Goal: Navigation & Orientation: Find specific page/section

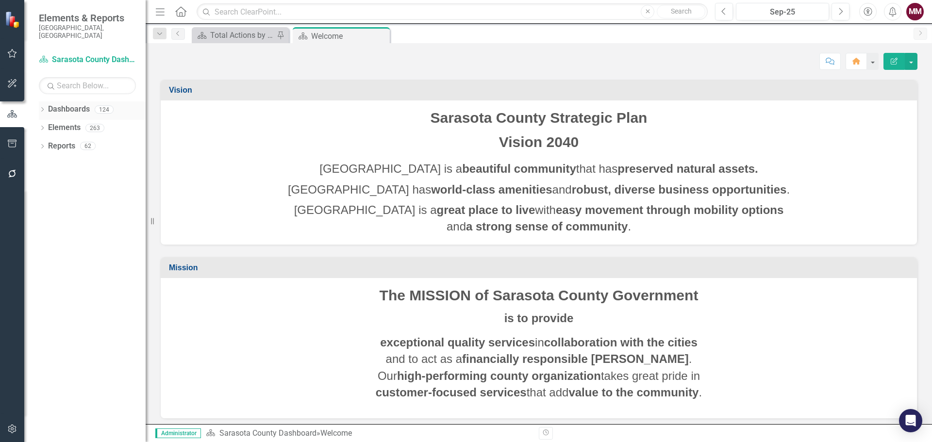
click at [41, 108] on icon "Dropdown" at bounding box center [42, 110] width 7 height 5
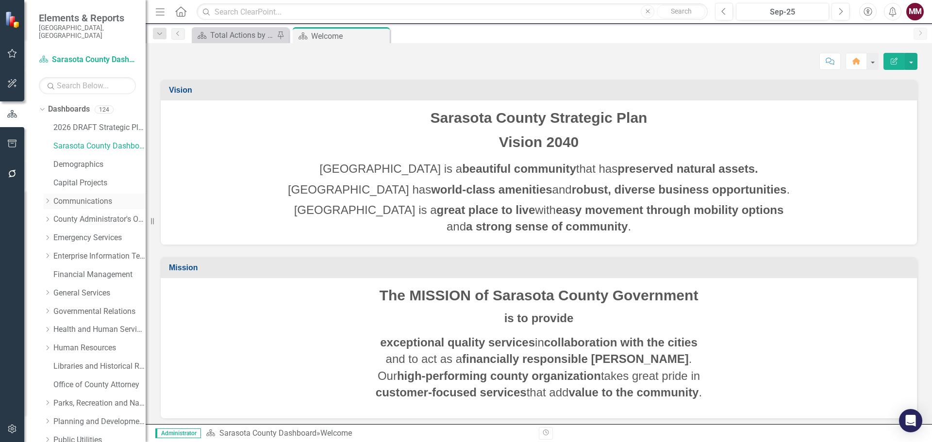
click at [69, 196] on link "Communications" at bounding box center [99, 201] width 92 height 11
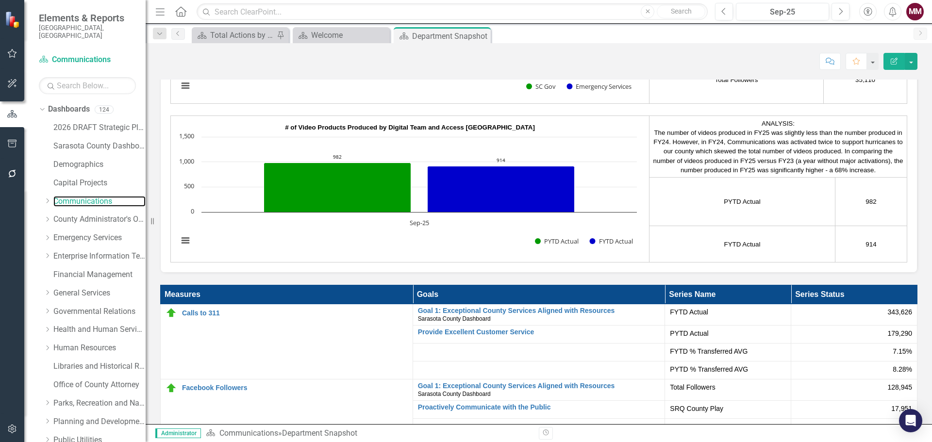
scroll to position [1845, 0]
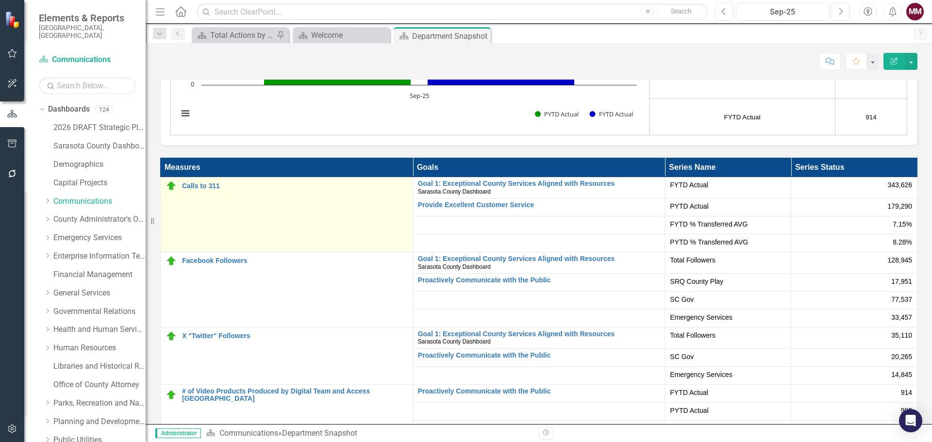
click at [199, 190] on div "Calls to 311" at bounding box center [287, 186] width 242 height 12
click at [199, 185] on link "Calls to 311" at bounding box center [295, 186] width 226 height 7
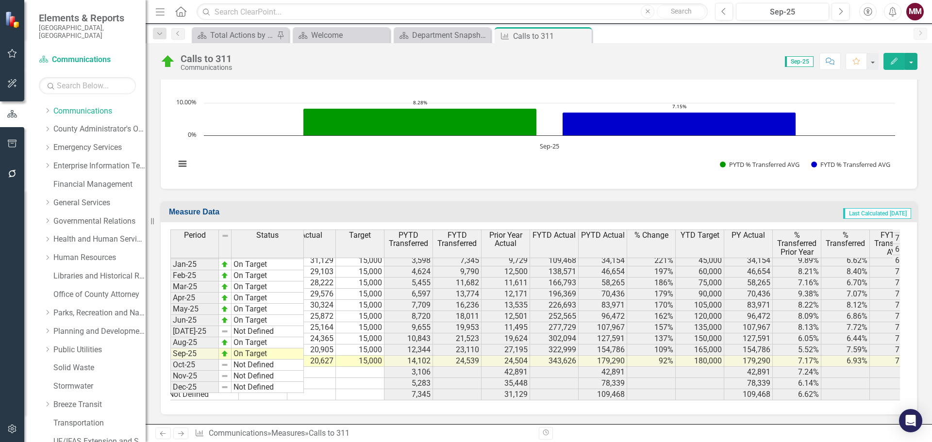
scroll to position [97, 0]
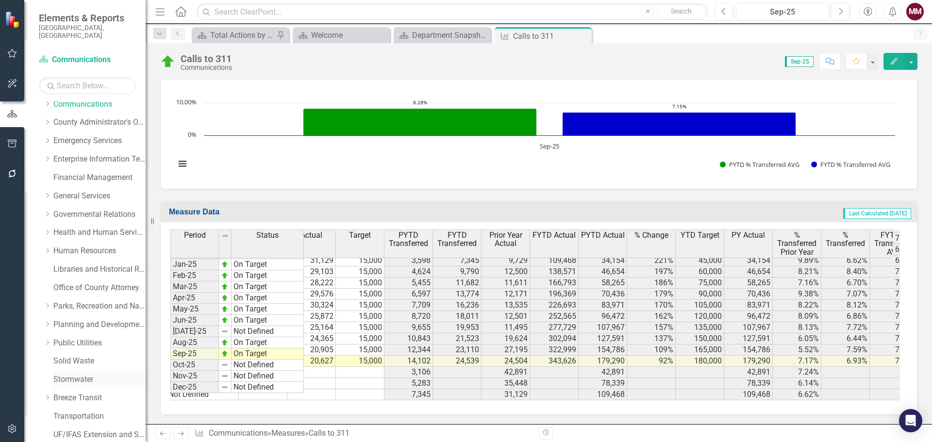
click at [74, 374] on link "Stormwater" at bounding box center [99, 379] width 92 height 11
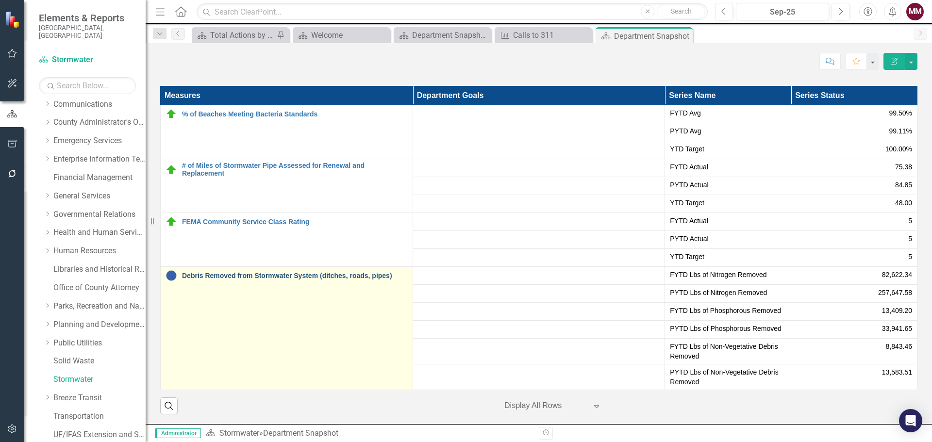
click at [308, 277] on link "Debris Removed from Stormwater System (ditches, roads, pipes)" at bounding box center [295, 275] width 226 height 7
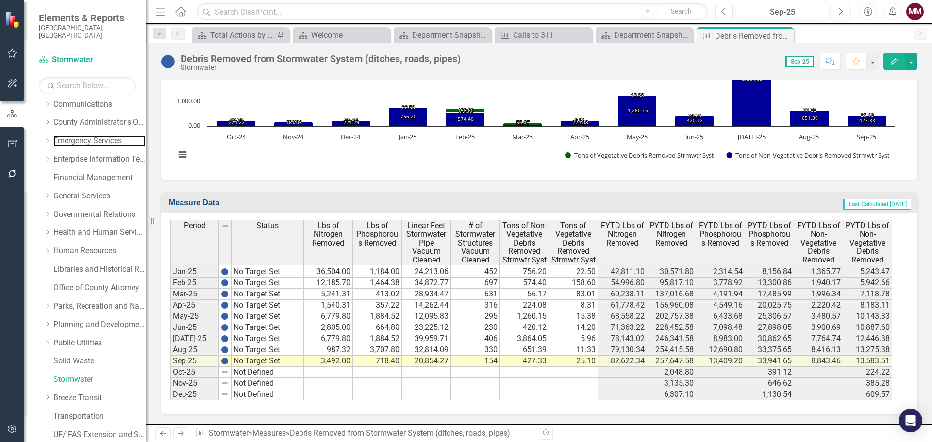
drag, startPoint x: 80, startPoint y: 135, endPoint x: 522, endPoint y: 429, distance: 531.1
click at [80, 135] on link "Emergency Services" at bounding box center [99, 140] width 92 height 11
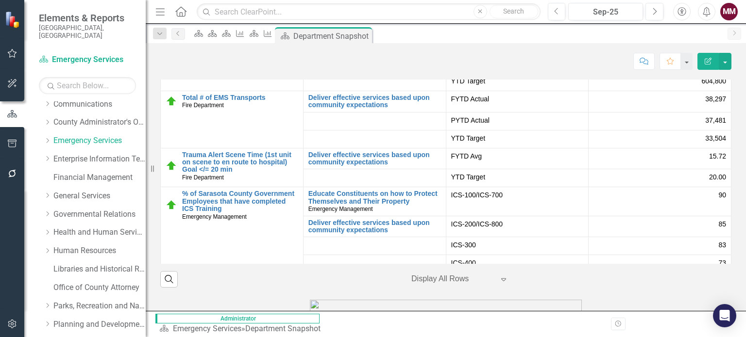
scroll to position [1777, 0]
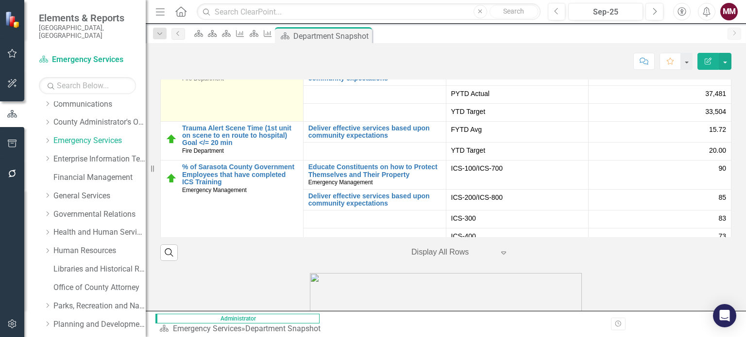
click at [234, 75] on link "Total # of EMS Transports" at bounding box center [240, 70] width 116 height 7
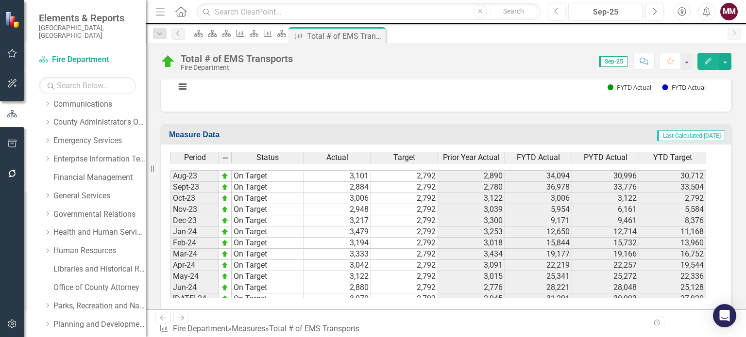
scroll to position [1507, 0]
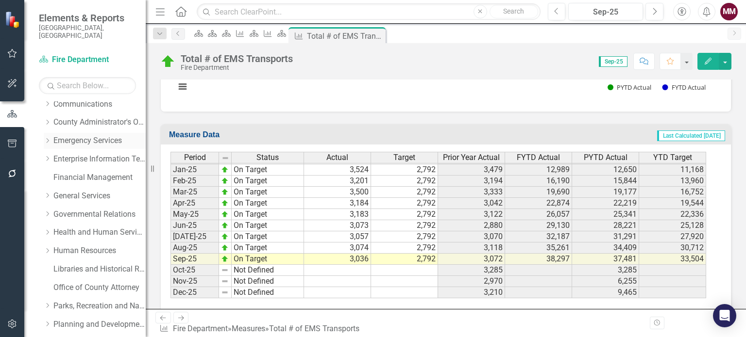
click at [47, 138] on icon at bounding box center [48, 140] width 2 height 5
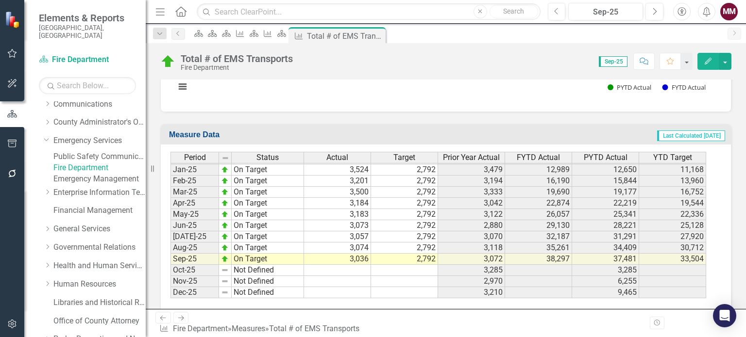
click at [86, 171] on link "Fire Department" at bounding box center [99, 168] width 92 height 11
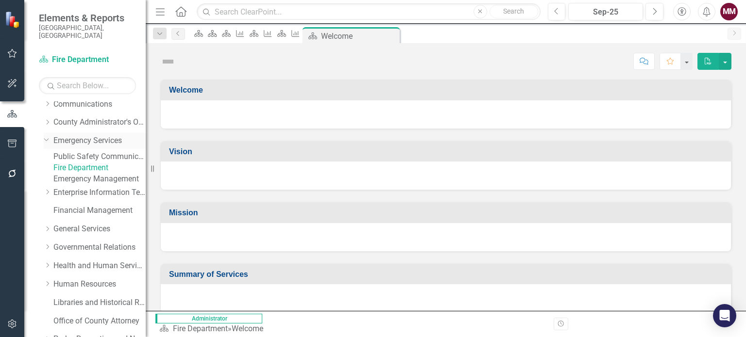
click at [45, 135] on icon "Dropdown" at bounding box center [47, 138] width 6 height 7
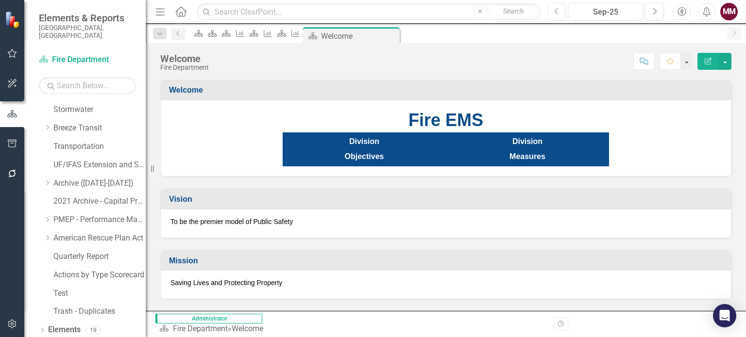
scroll to position [381, 0]
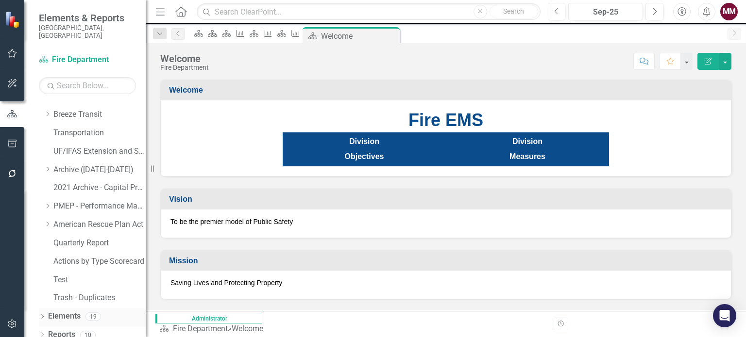
click at [44, 315] on icon "Dropdown" at bounding box center [42, 317] width 7 height 5
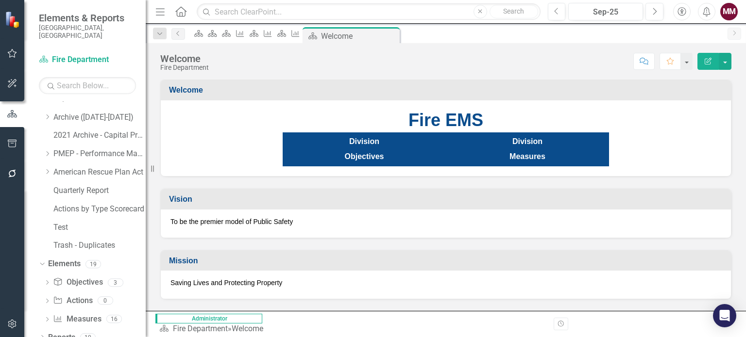
scroll to position [435, 0]
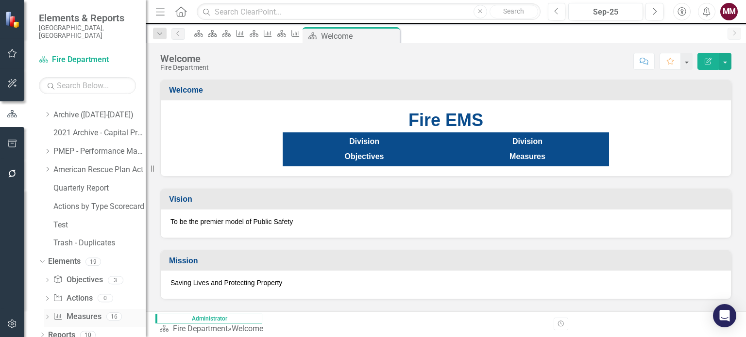
click at [47, 316] on icon "Dropdown" at bounding box center [47, 318] width 7 height 5
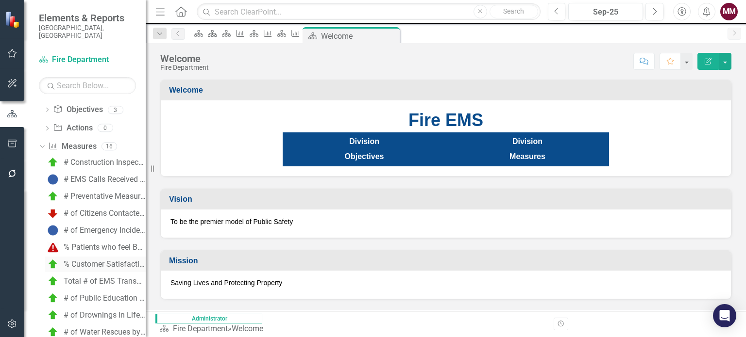
scroll to position [678, 0]
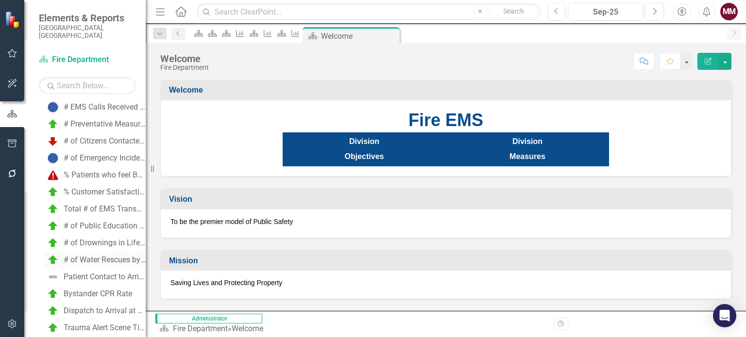
click at [86, 256] on div "# of Water Rescues by Lifeguards" at bounding box center [105, 260] width 82 height 9
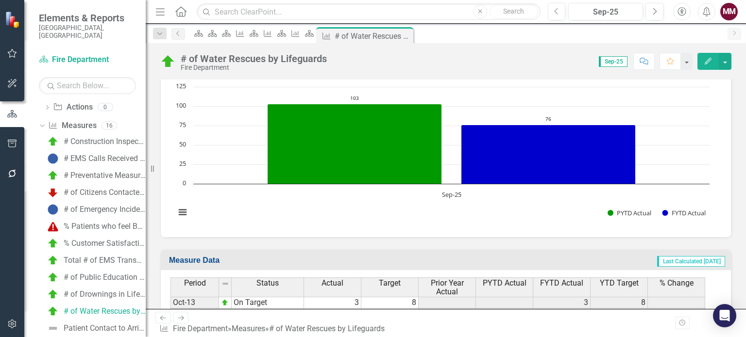
scroll to position [649, 0]
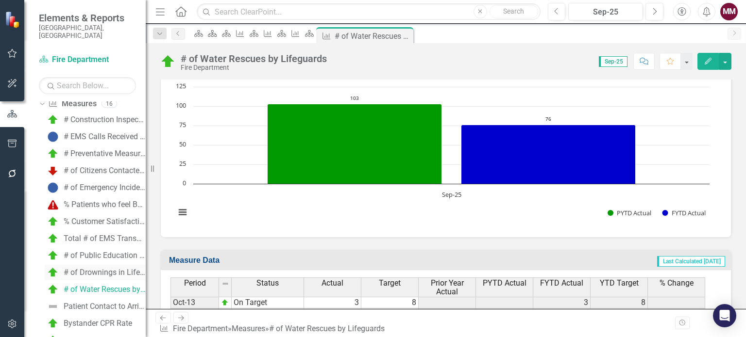
click at [97, 268] on div "# of Drownings in Lifeguarded Area" at bounding box center [105, 272] width 82 height 9
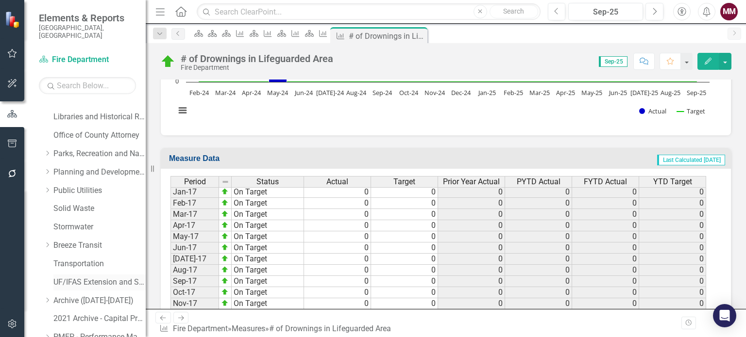
scroll to position [147, 0]
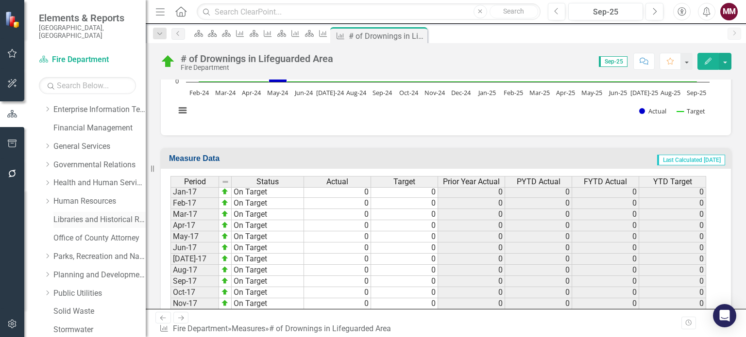
click at [76, 215] on link "Libraries and Historical Resources" at bounding box center [99, 220] width 92 height 11
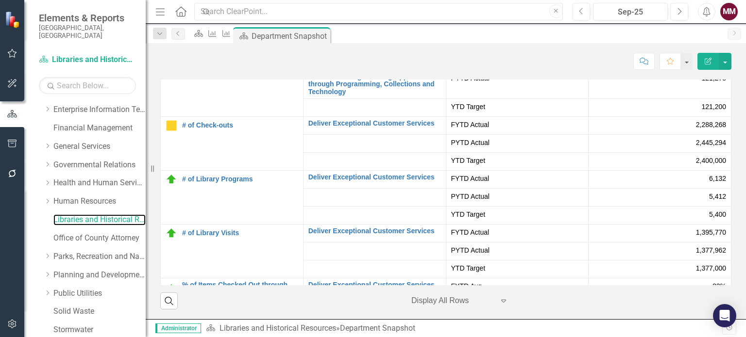
scroll to position [1878, 0]
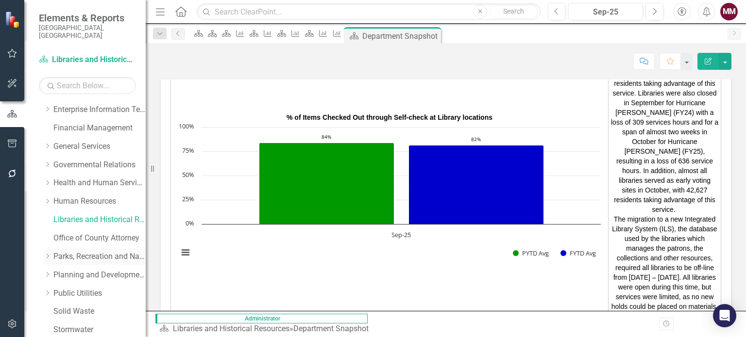
click at [78, 251] on link "Parks, Recreation and Natural Resources" at bounding box center [99, 256] width 92 height 11
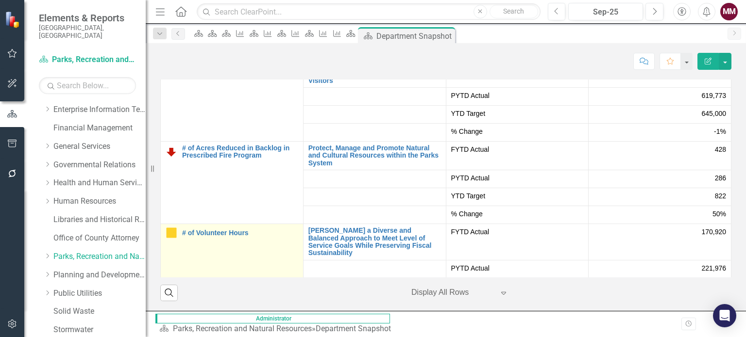
scroll to position [2480, 0]
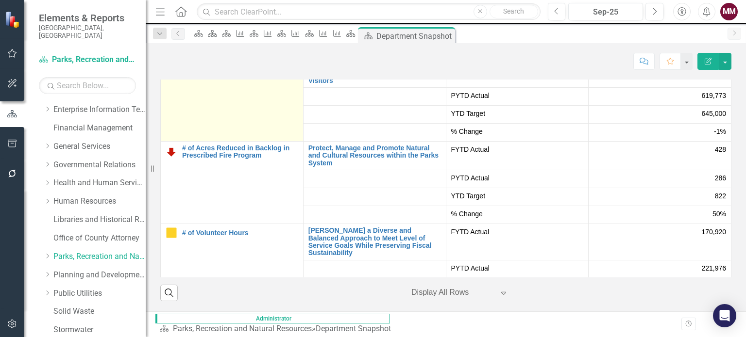
click at [218, 56] on link "# of Legacy Trail Users" at bounding box center [240, 52] width 116 height 7
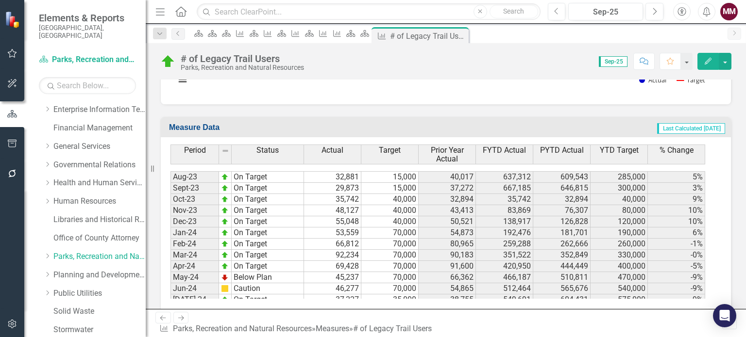
scroll to position [1507, 0]
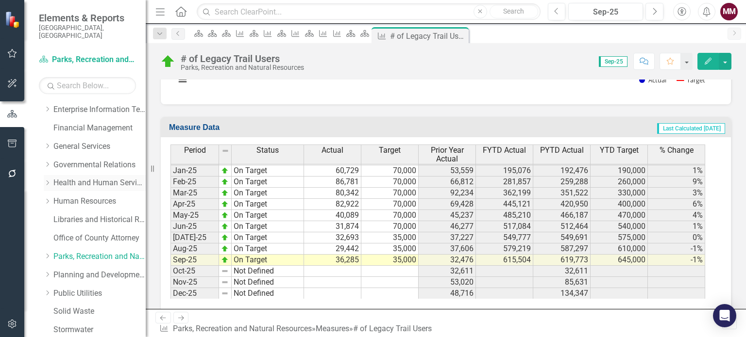
click at [76, 178] on link "Health and Human Services" at bounding box center [99, 183] width 92 height 11
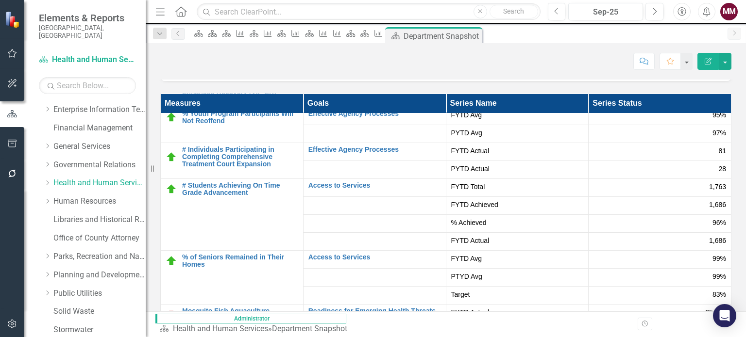
scroll to position [146, 0]
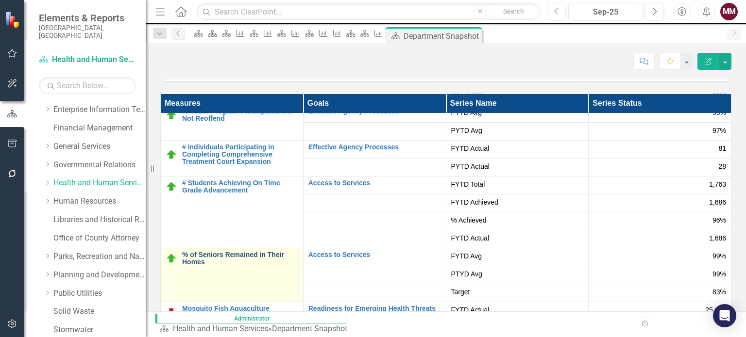
click at [290, 251] on link "% of Seniors Remained in Their Homes" at bounding box center [240, 258] width 116 height 15
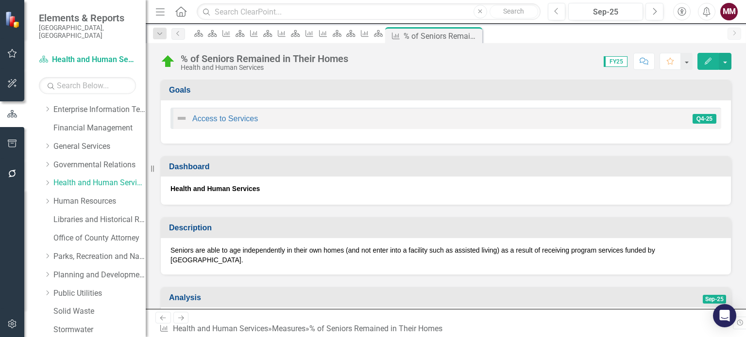
scroll to position [161, 0]
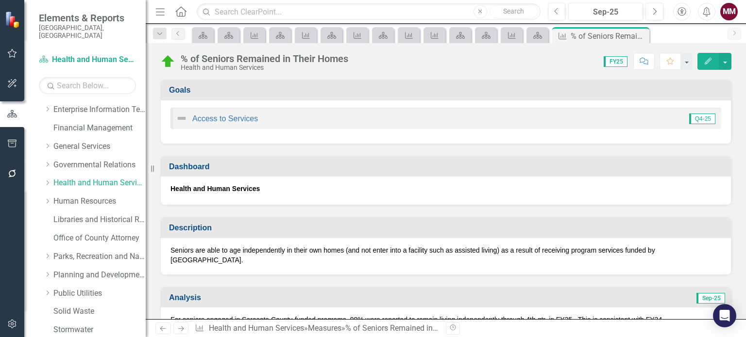
scroll to position [291, 0]
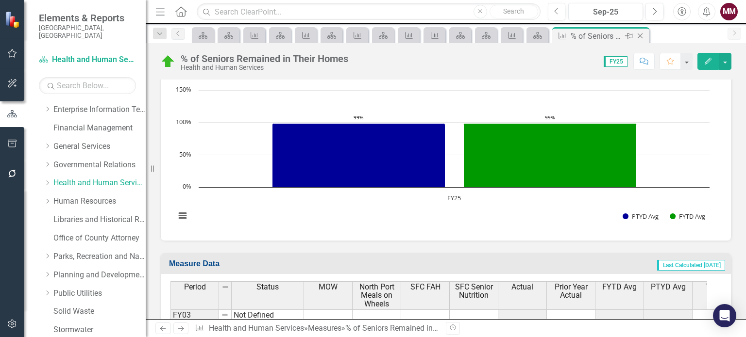
click at [639, 33] on icon "Close" at bounding box center [640, 36] width 10 height 8
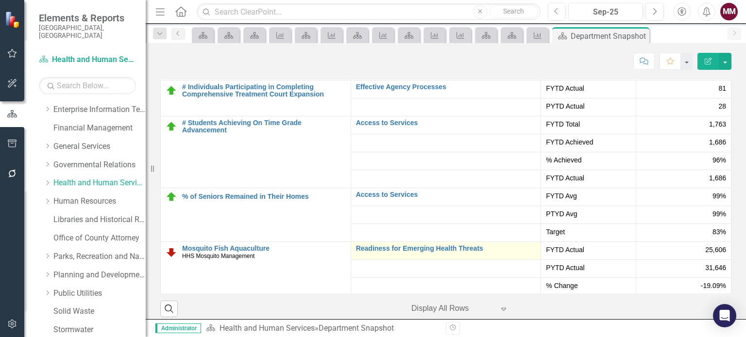
scroll to position [154, 0]
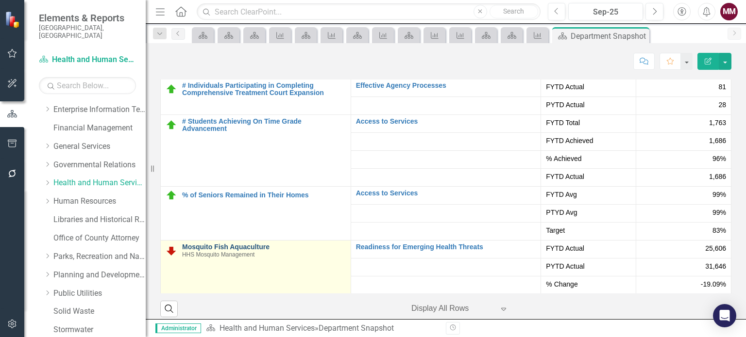
click at [198, 244] on link "Mosquito Fish Aquaculture" at bounding box center [264, 247] width 164 height 7
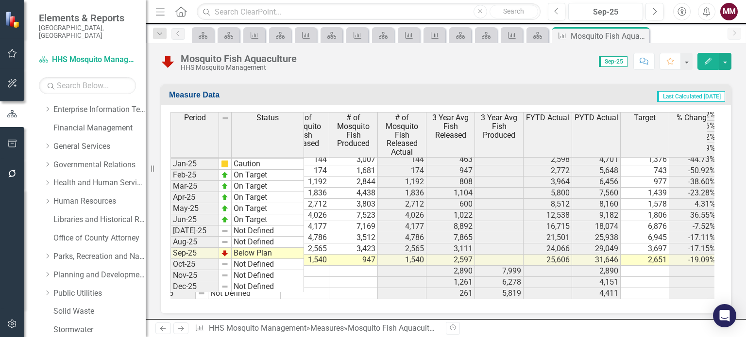
scroll to position [0, 33]
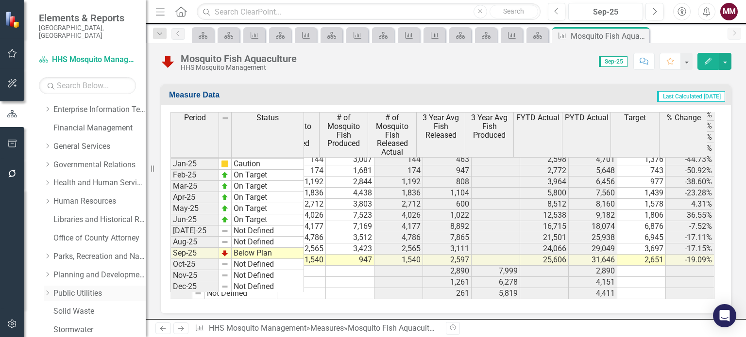
click at [92, 288] on link "Public Utilities" at bounding box center [99, 293] width 92 height 11
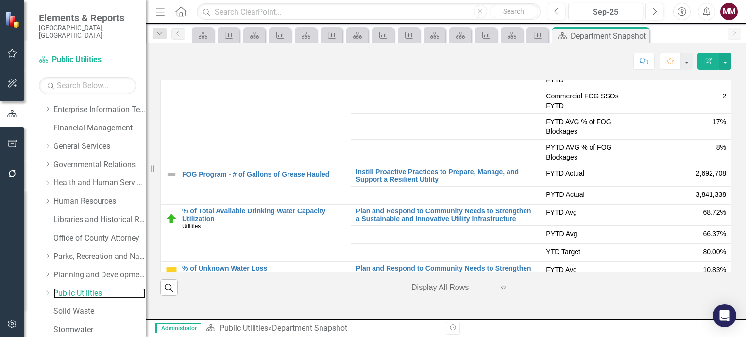
scroll to position [72, 0]
